Goal: Subscribe to service/newsletter: Subscribe to service/newsletter

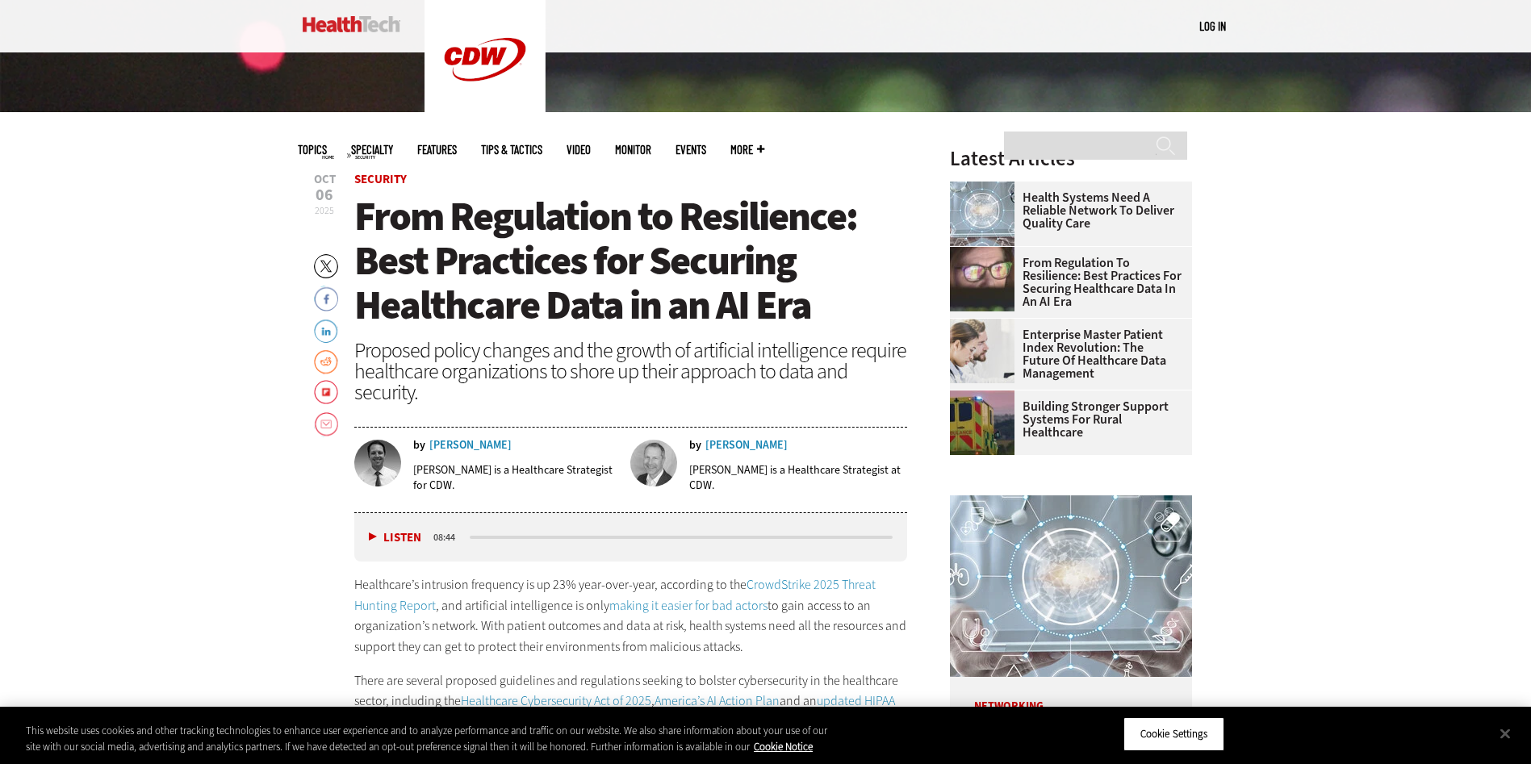
click at [487, 538] on div "media player" at bounding box center [682, 537] width 424 height 3
click at [371, 537] on button "Listen" at bounding box center [395, 538] width 52 height 12
click at [479, 538] on div "media player" at bounding box center [479, 537] width 19 height 3
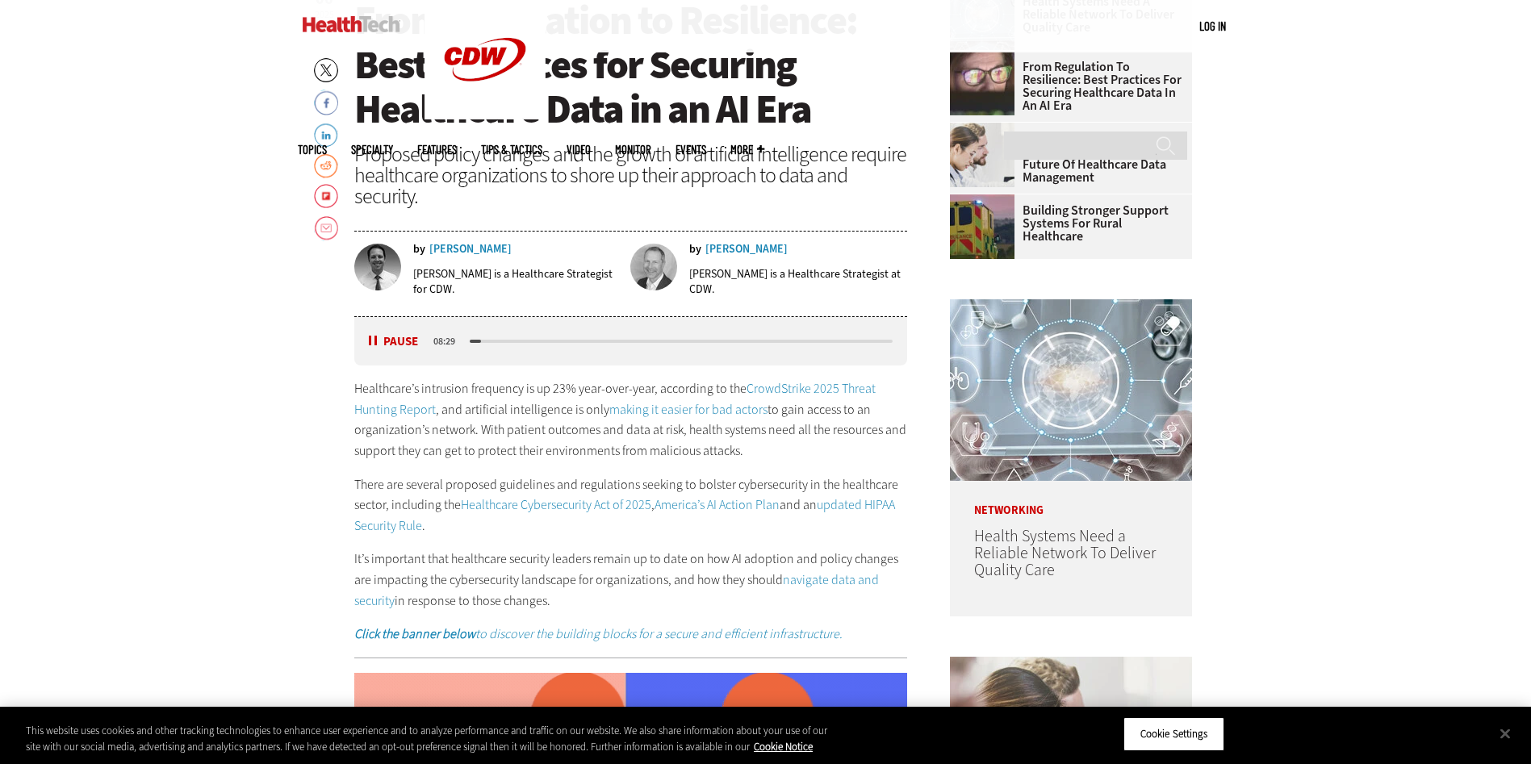
scroll to position [807, 0]
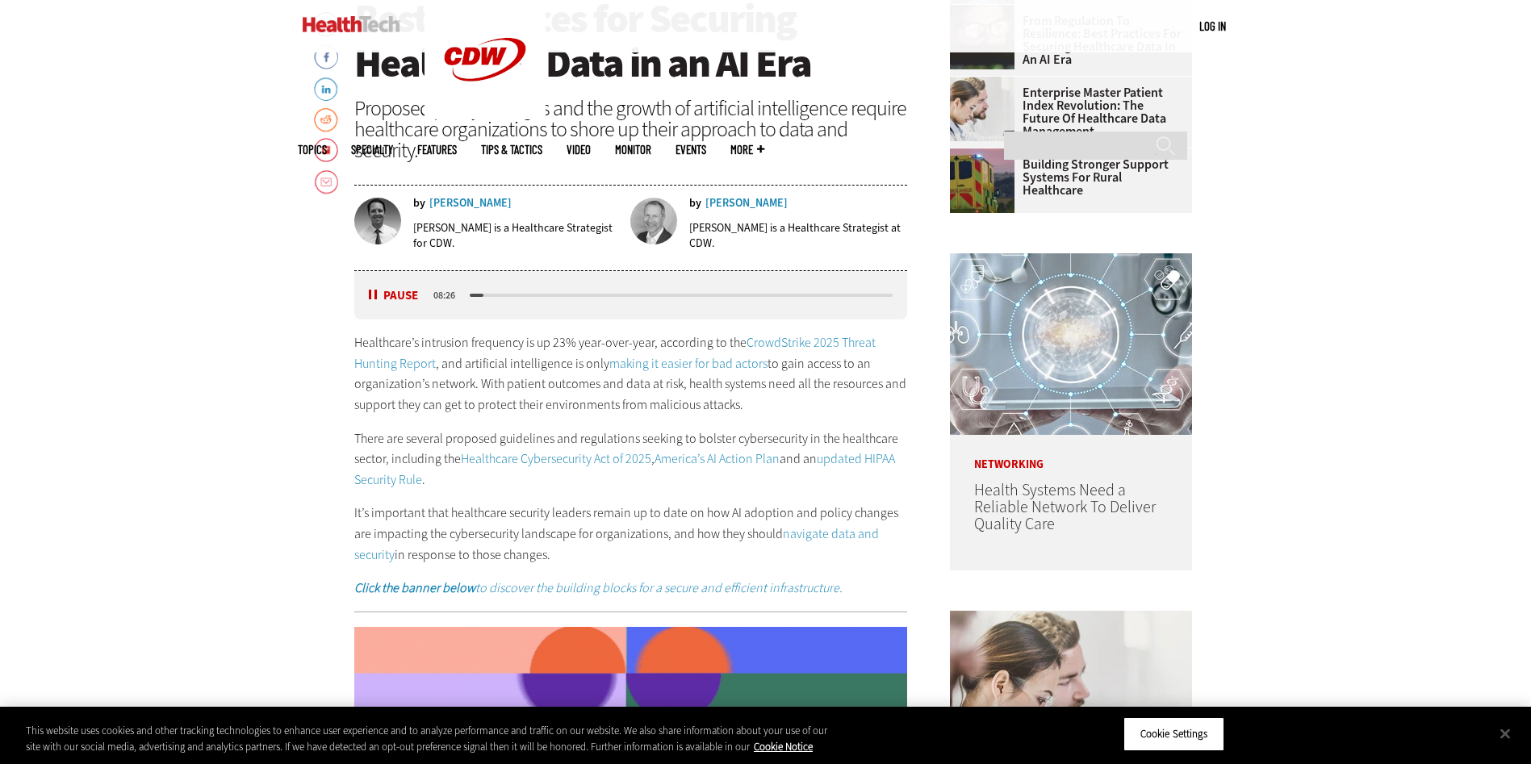
click at [484, 296] on div "media player" at bounding box center [682, 295] width 424 height 3
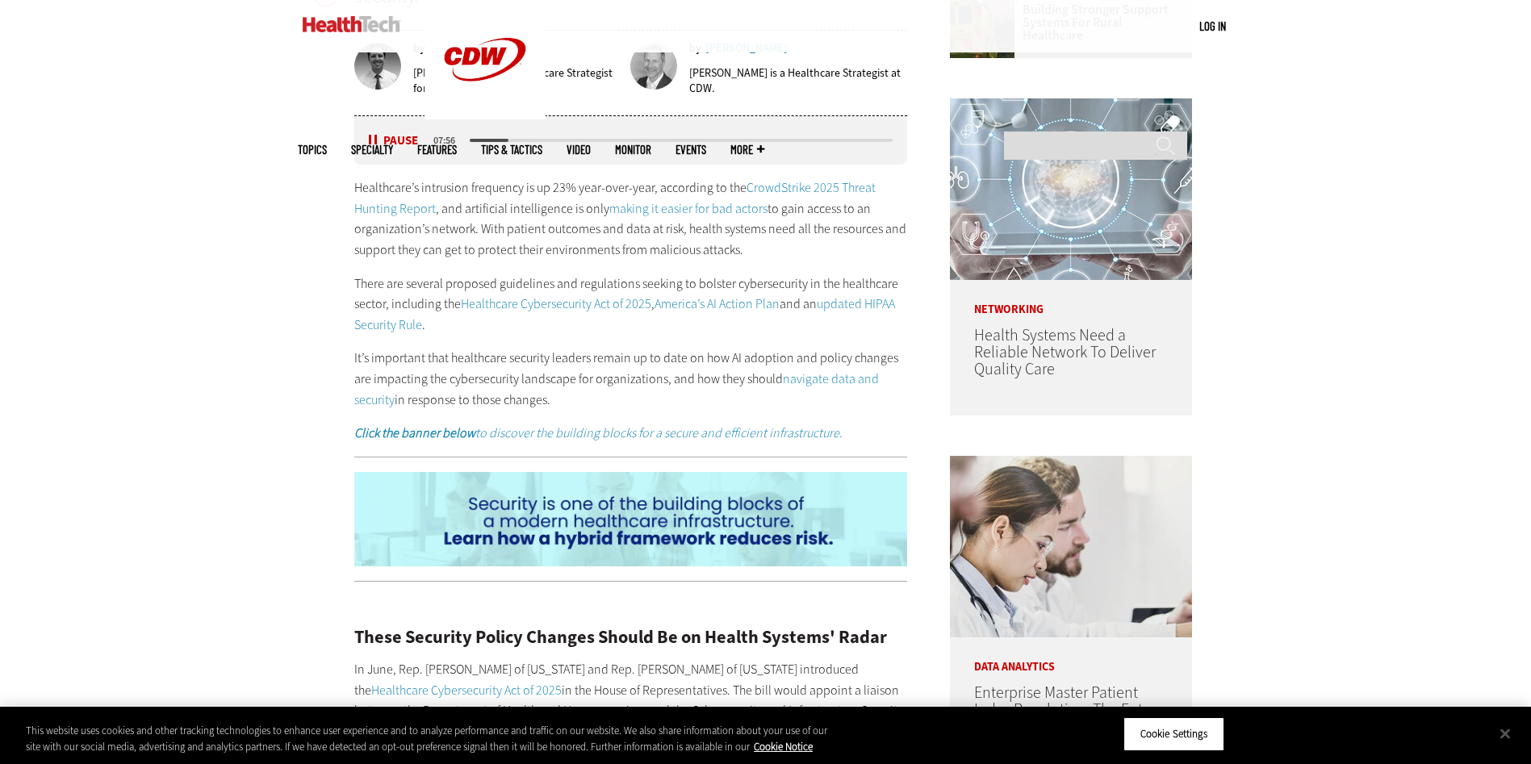
scroll to position [969, 0]
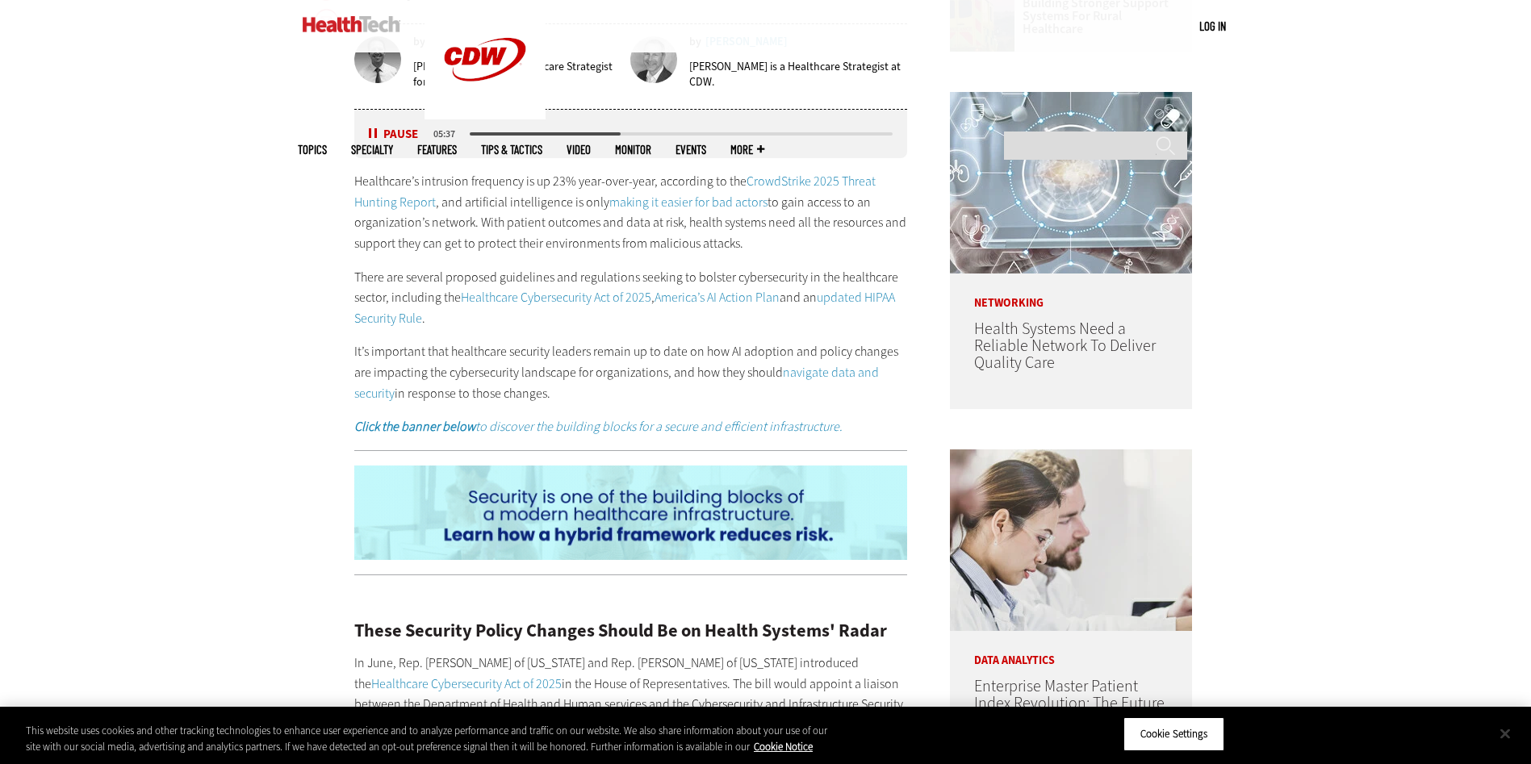
click at [1507, 735] on button "Close" at bounding box center [1506, 734] width 36 height 36
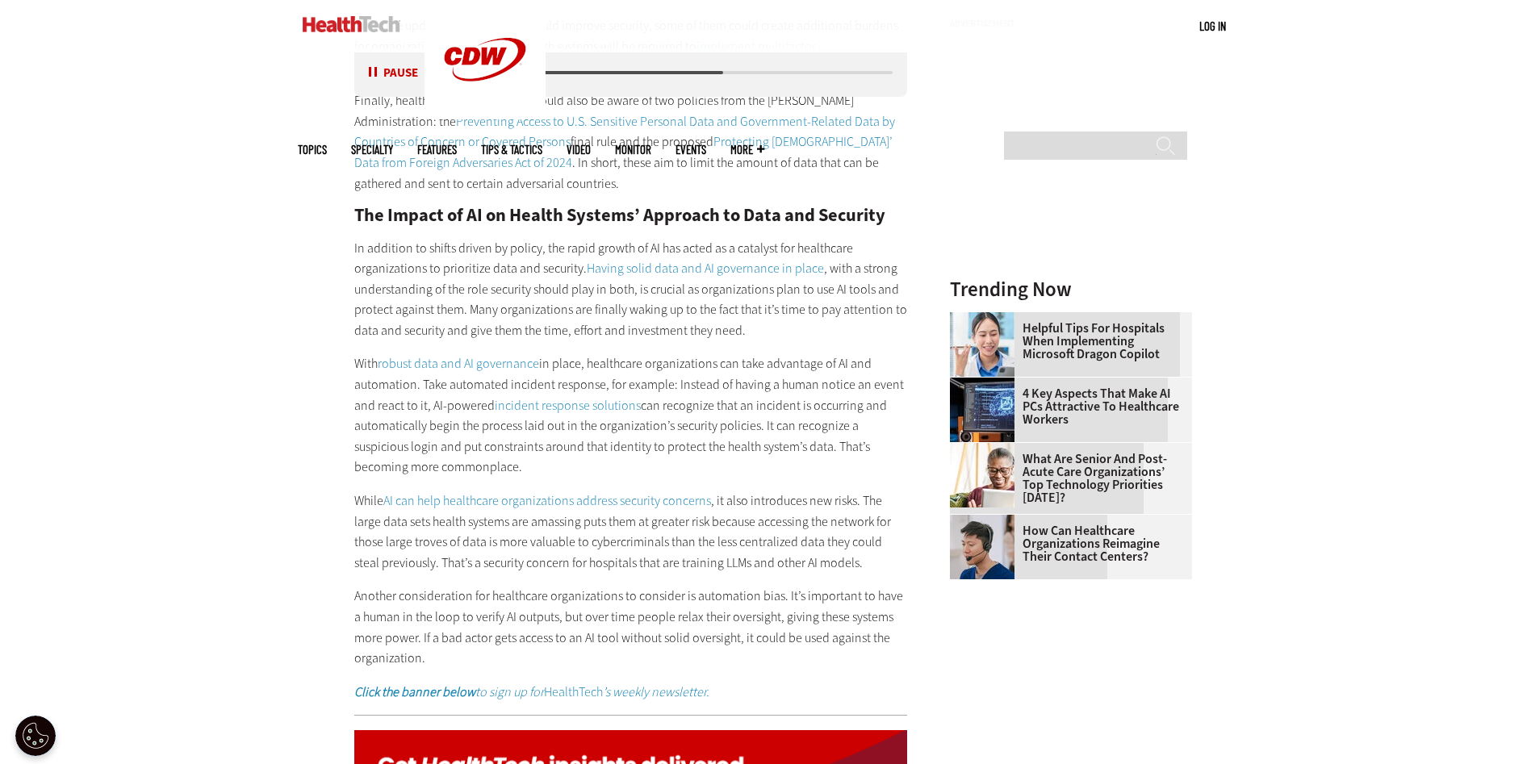
scroll to position [2180, 0]
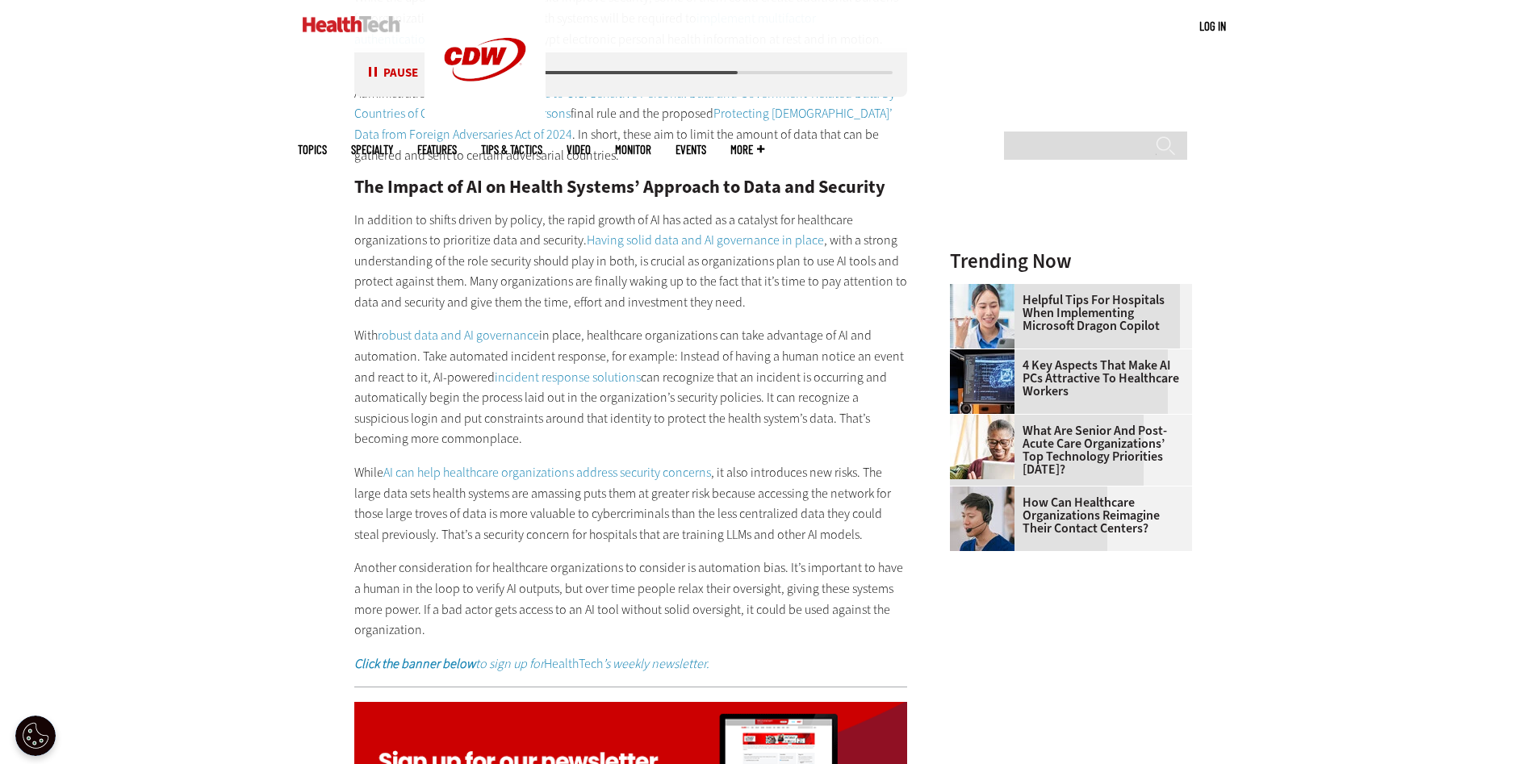
click at [371, 65] on div "Listen Pause" at bounding box center [399, 73] width 65 height 17
click at [370, 72] on button "Pause" at bounding box center [394, 73] width 50 height 12
click at [373, 74] on button "Listen" at bounding box center [395, 73] width 52 height 12
click at [371, 72] on button "Pause" at bounding box center [394, 73] width 50 height 12
click at [371, 71] on button "Listen" at bounding box center [395, 73] width 52 height 12
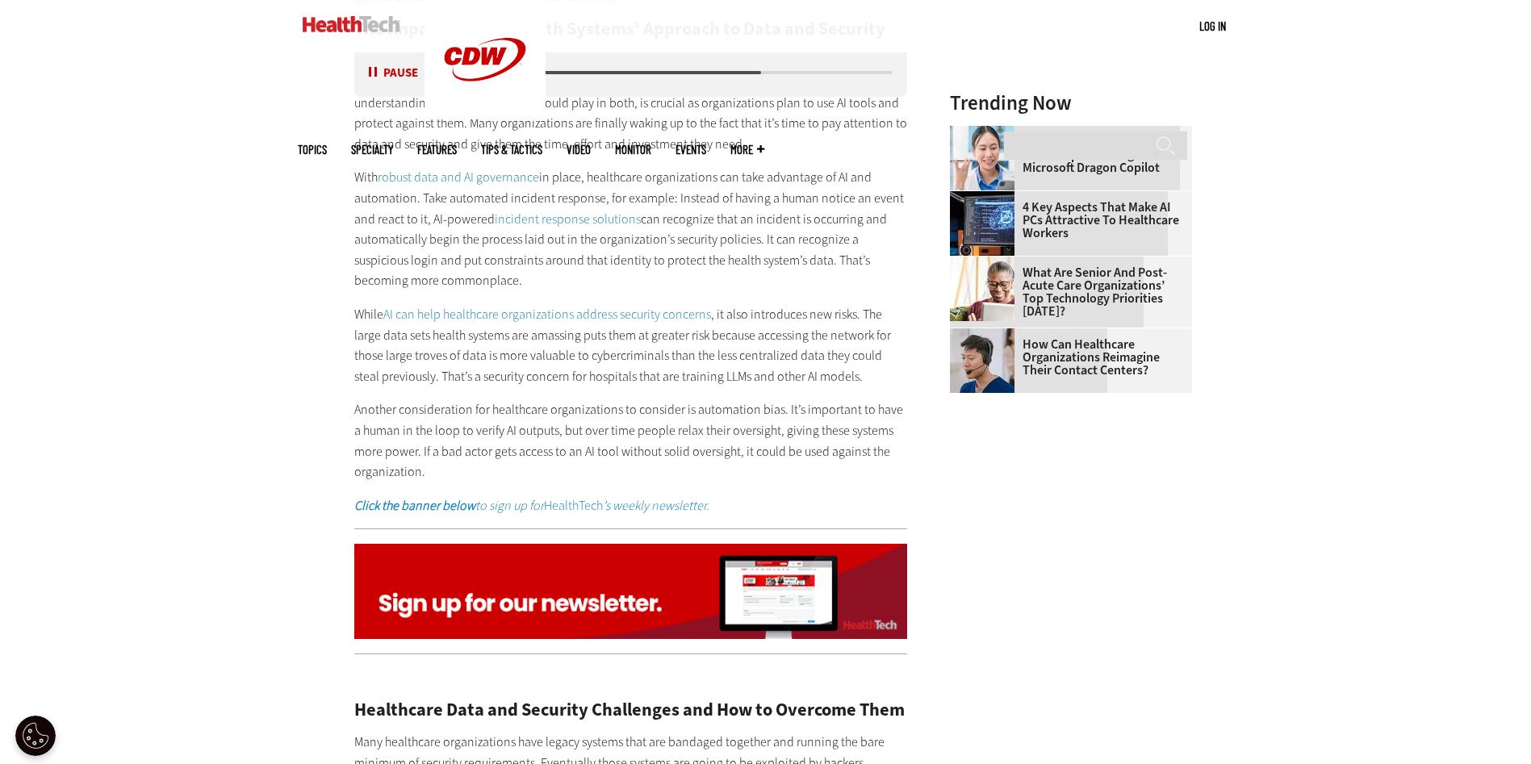
scroll to position [2341, 0]
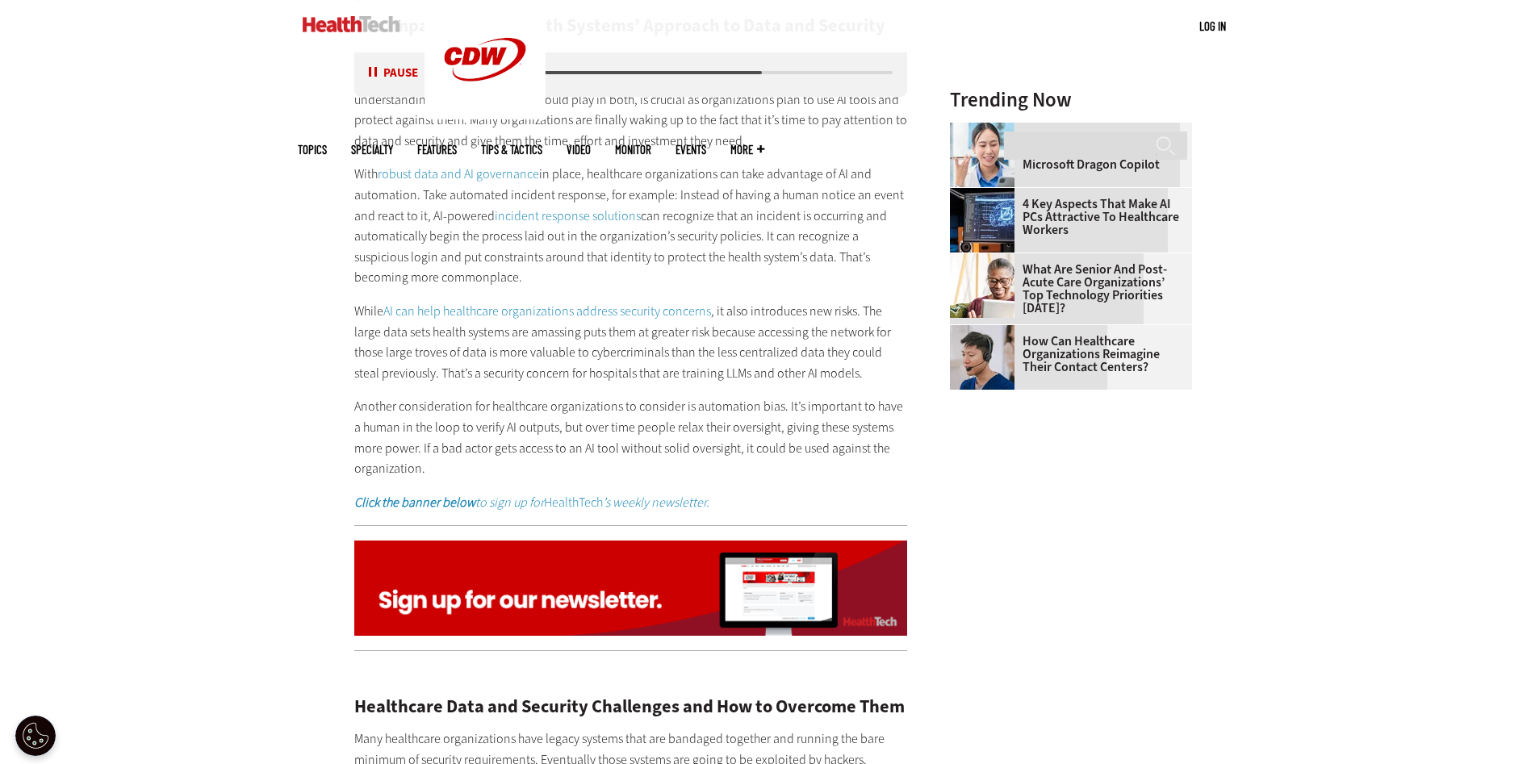
click at [605, 505] on link "Click the banner below to sign up for HealthTech ’s weekly newsletter." at bounding box center [531, 502] width 355 height 17
click at [370, 74] on button "Pause" at bounding box center [394, 73] width 50 height 12
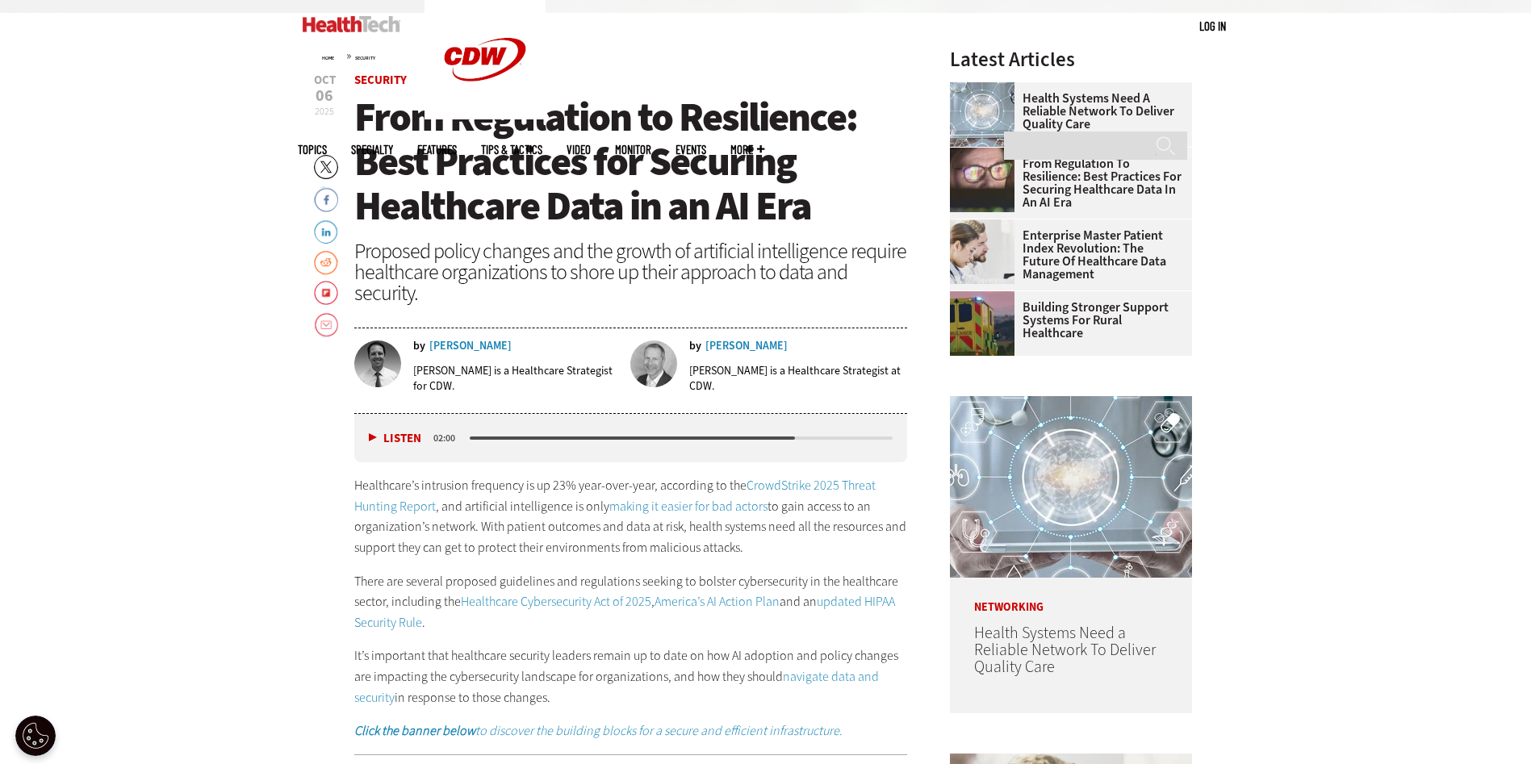
scroll to position [646, 0]
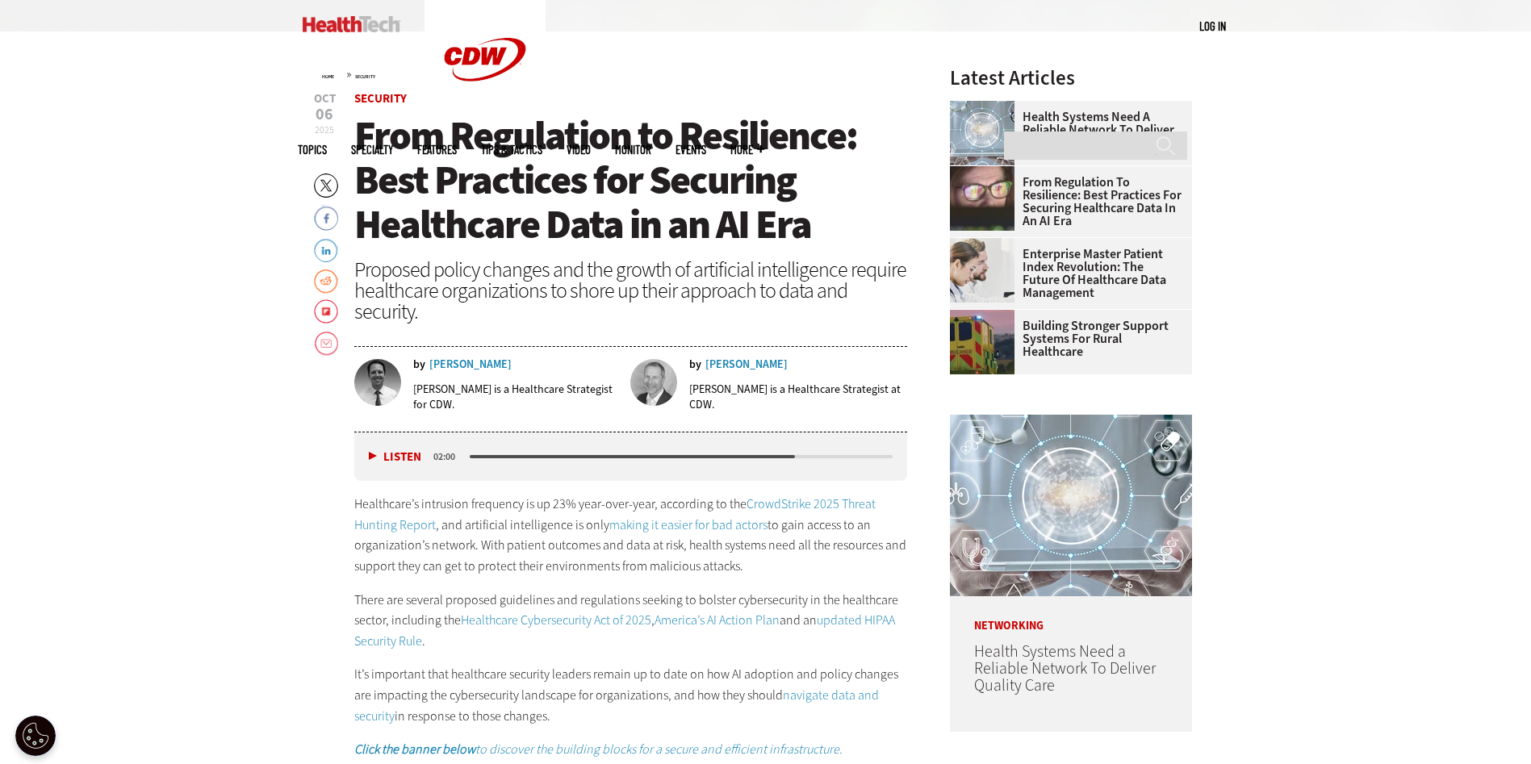
click at [371, 454] on button "Listen" at bounding box center [395, 457] width 52 height 12
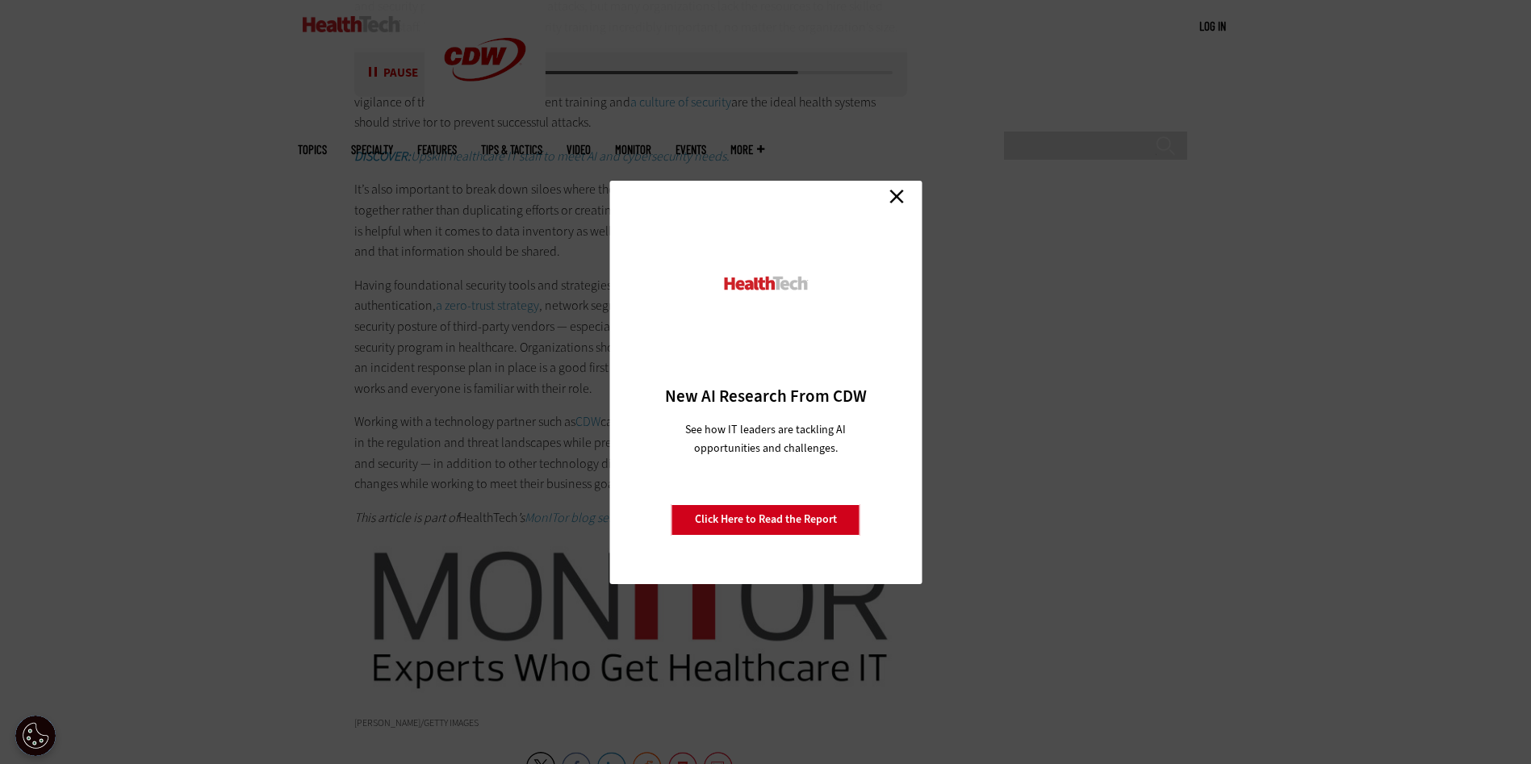
scroll to position [3310, 0]
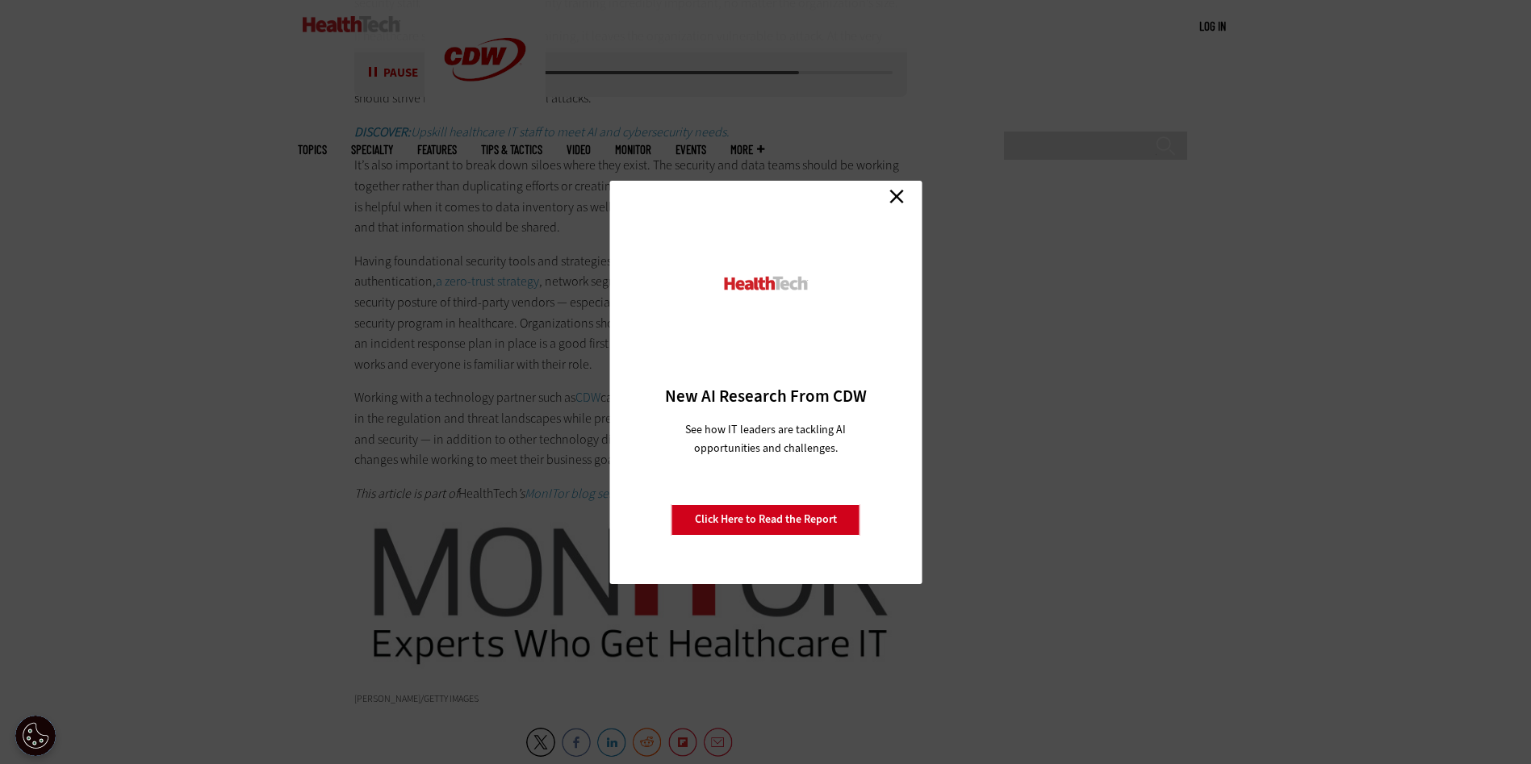
click at [895, 191] on link "Close" at bounding box center [897, 197] width 24 height 24
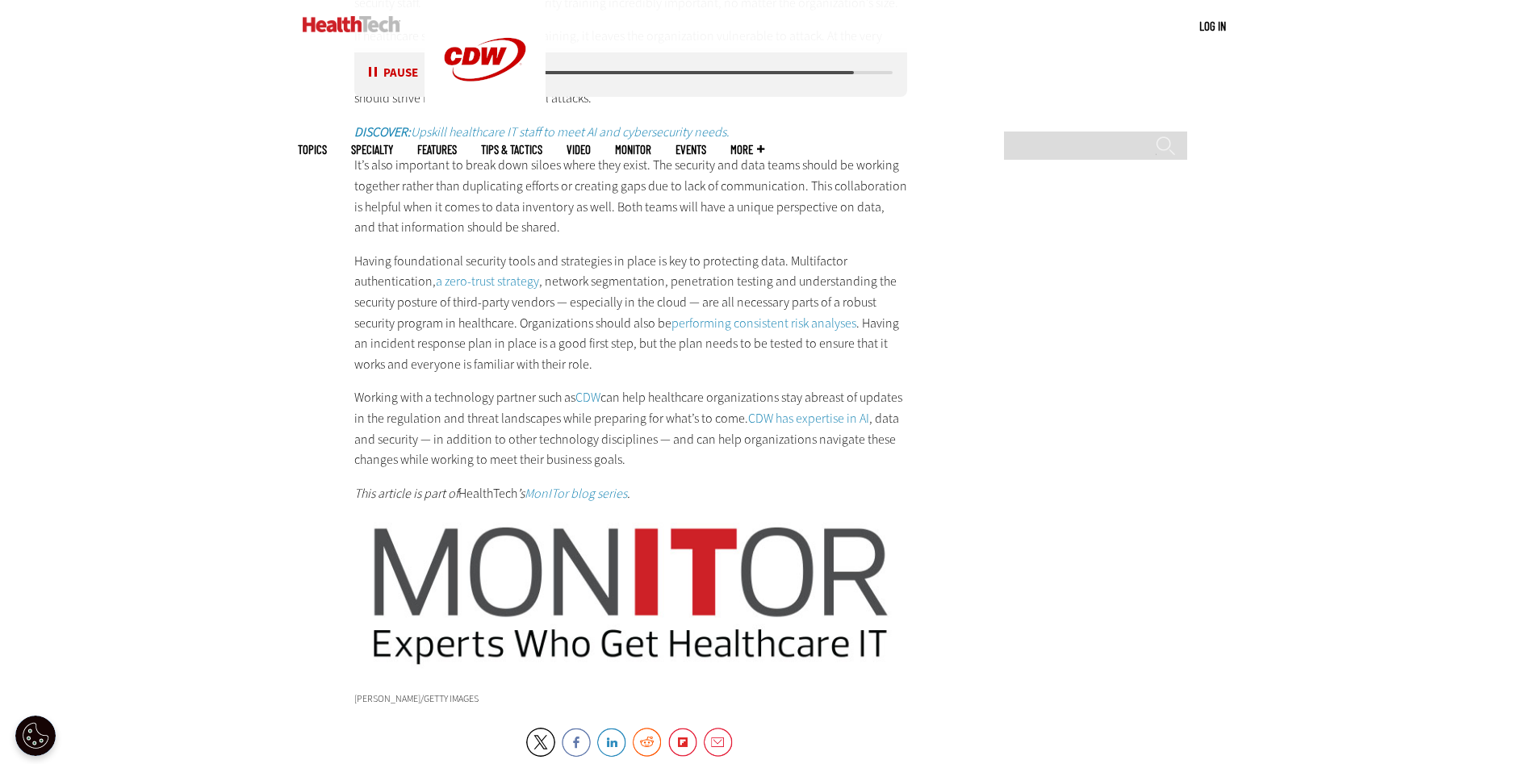
click at [371, 73] on button "Pause" at bounding box center [394, 73] width 50 height 12
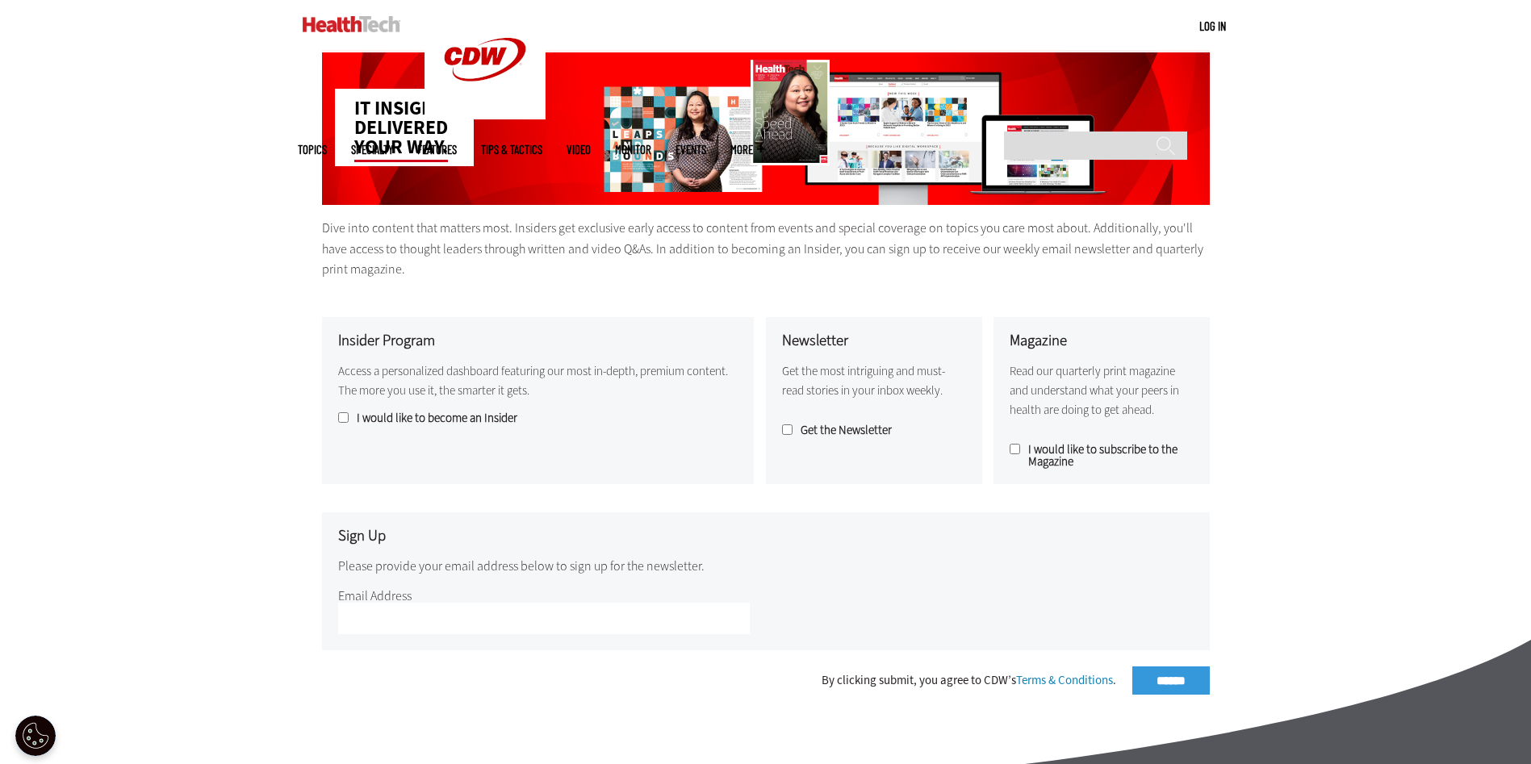
scroll to position [161, 0]
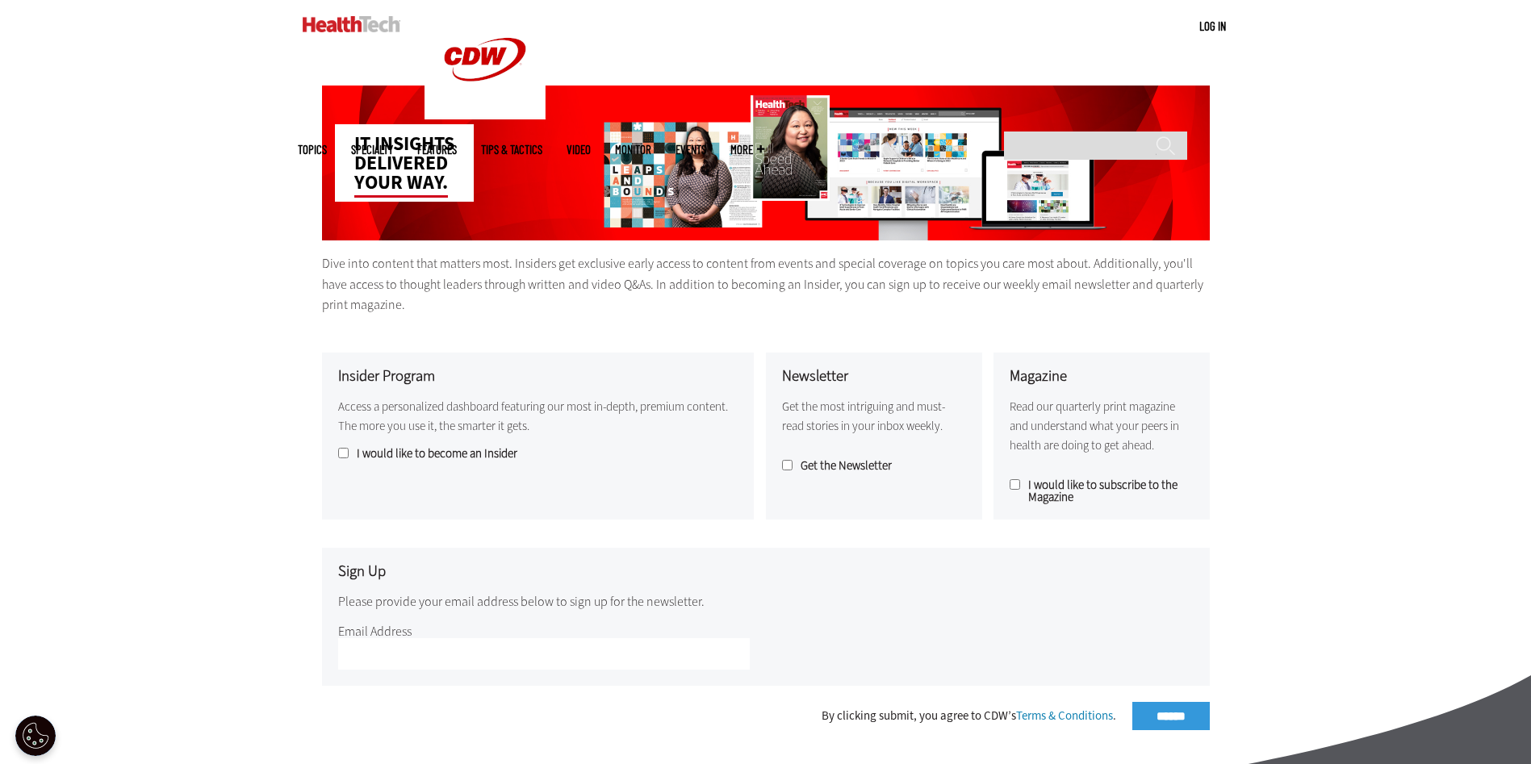
click at [1150, 714] on div "By clicking submit, you agree to CDW’s Terms & Conditions . ******" at bounding box center [766, 716] width 888 height 28
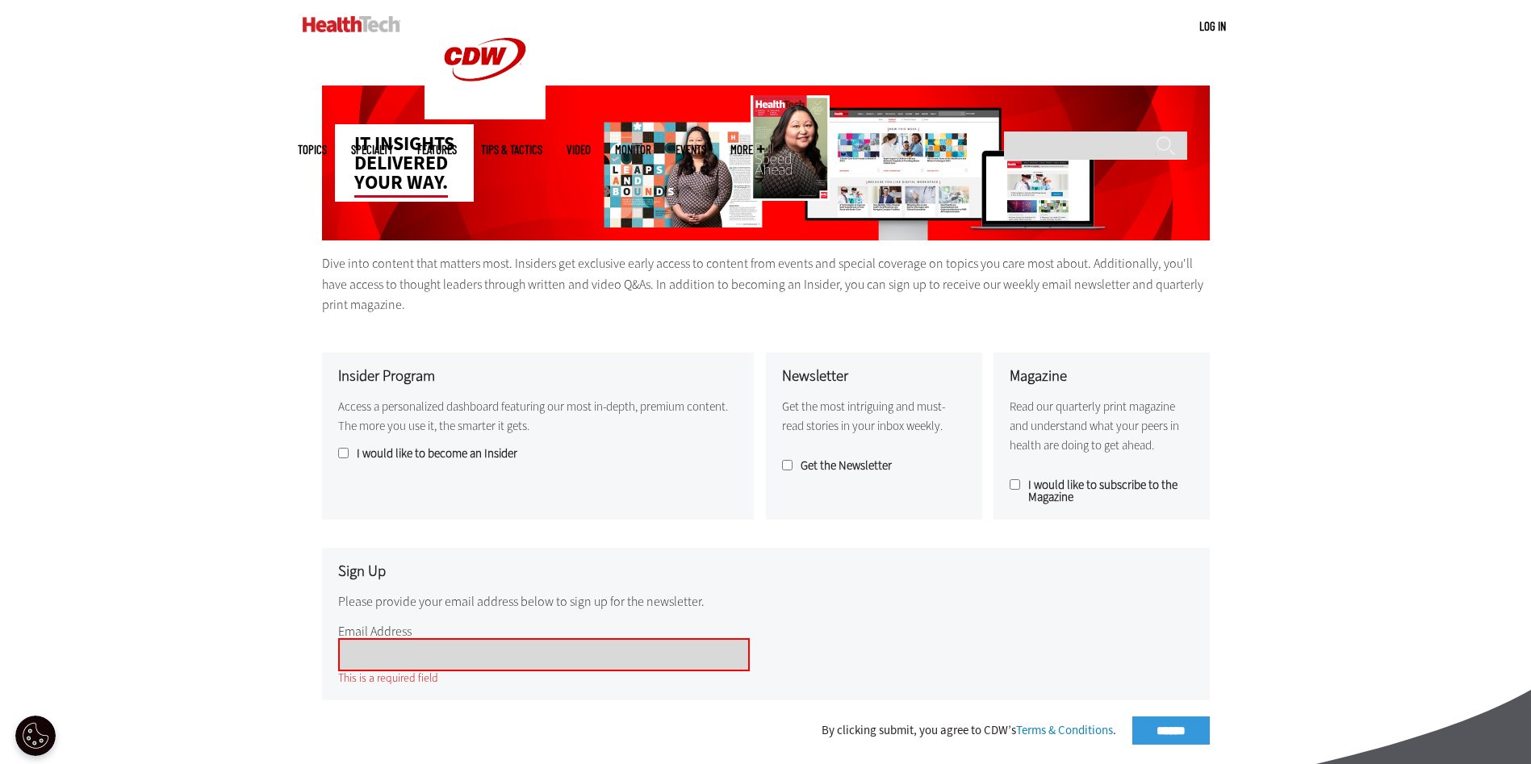
click at [459, 656] on input "Email Address" at bounding box center [544, 655] width 412 height 33
type input "**********"
click at [1164, 725] on div "By clicking submit, you agree to CDW’s Terms & Conditions . ******" at bounding box center [766, 731] width 888 height 28
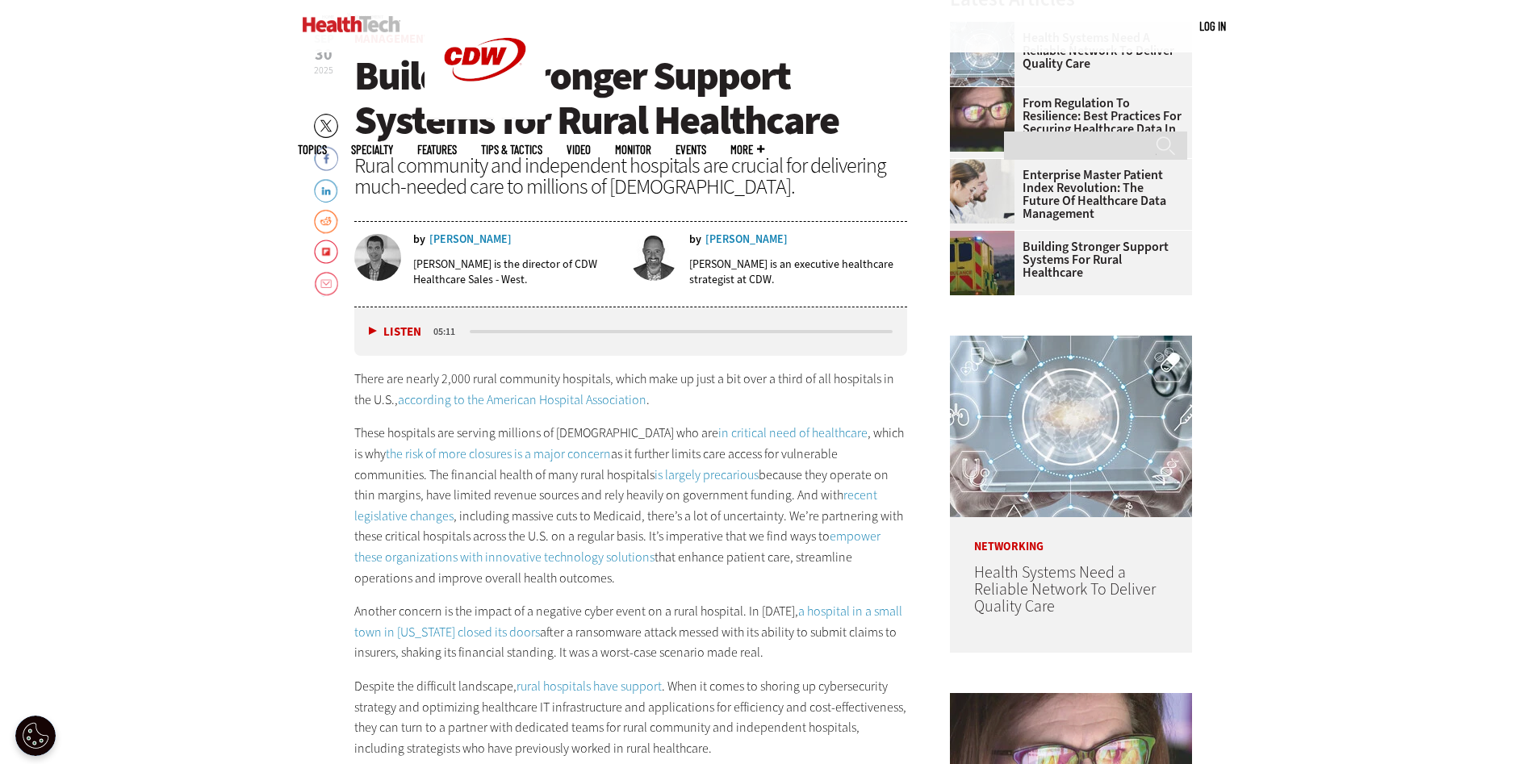
scroll to position [727, 0]
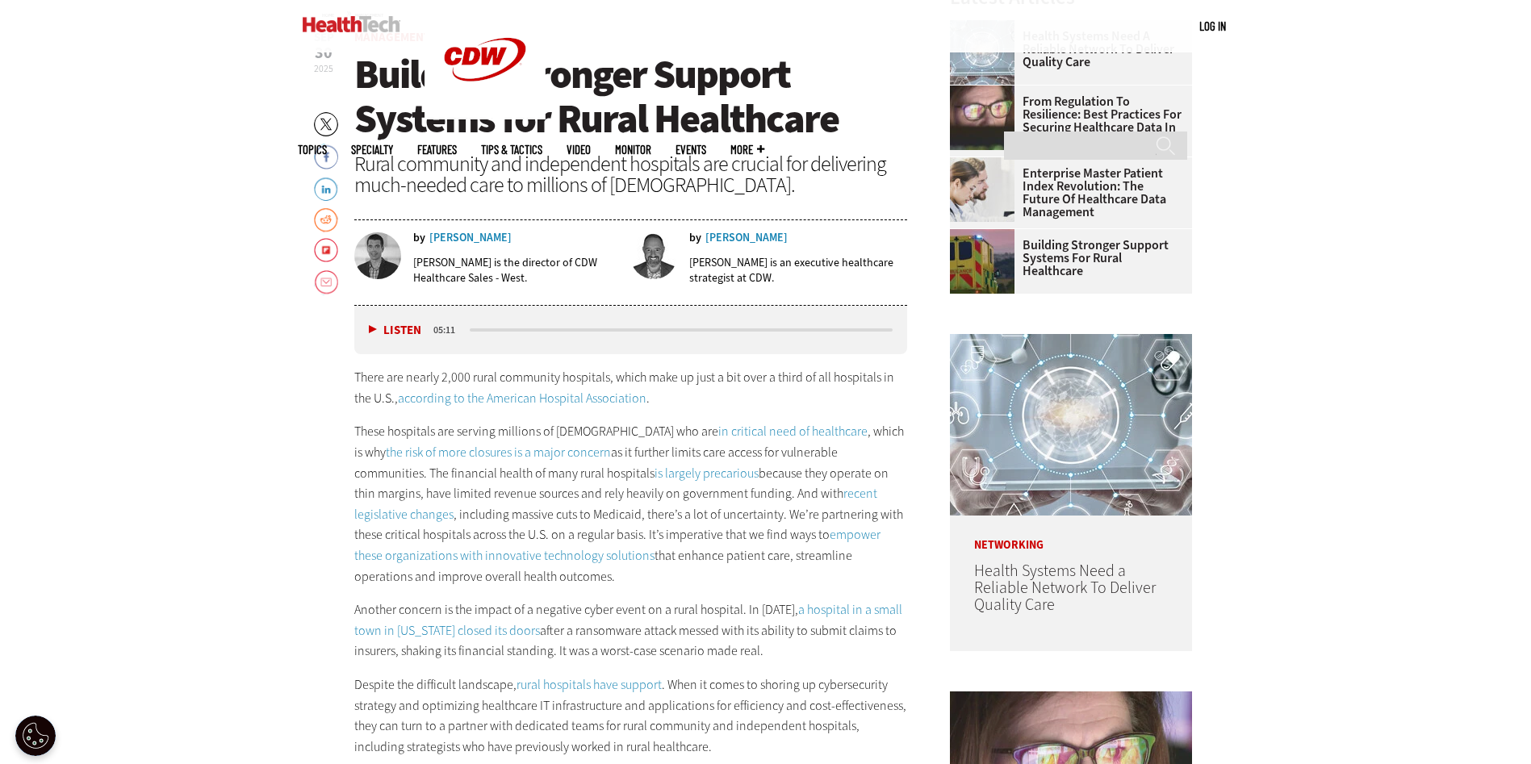
click at [377, 330] on button "Listen" at bounding box center [395, 331] width 52 height 12
click at [372, 328] on button "Pause" at bounding box center [394, 331] width 50 height 12
